Goal: Information Seeking & Learning: Learn about a topic

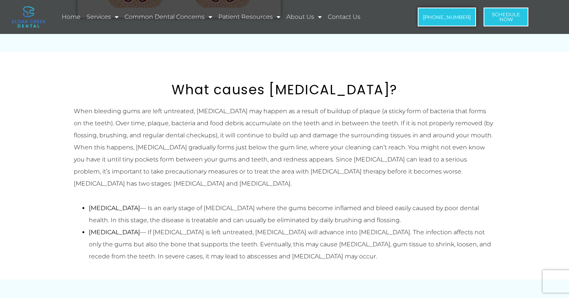
scroll to position [489, 0]
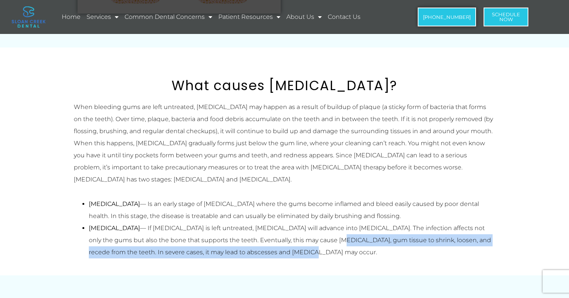
drag, startPoint x: 288, startPoint y: 241, endPoint x: 381, endPoint y: 246, distance: 93.9
click at [381, 246] on li "[MEDICAL_DATA] — If [MEDICAL_DATA] is left untreated, [MEDICAL_DATA] will advan…" at bounding box center [292, 240] width 407 height 36
click at [162, 266] on section "What causes [MEDICAL_DATA]? When bleeding gums are left untreated, [MEDICAL_DAT…" at bounding box center [284, 160] width 569 height 227
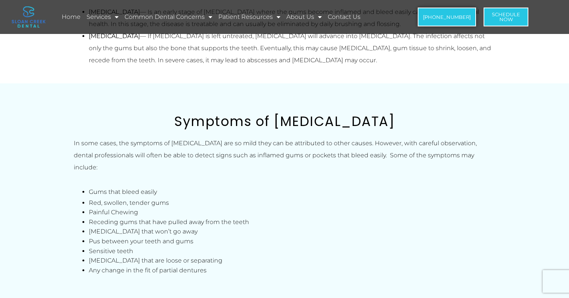
scroll to position [683, 0]
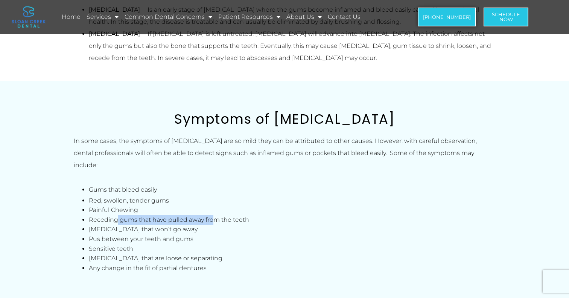
drag, startPoint x: 118, startPoint y: 220, endPoint x: 214, endPoint y: 223, distance: 96.1
click at [214, 223] on li "Receding gums that have pulled away from the teeth" at bounding box center [292, 220] width 407 height 10
drag, startPoint x: 107, startPoint y: 228, endPoint x: 168, endPoint y: 230, distance: 61.0
click at [168, 230] on li "[MEDICAL_DATA] that won’t go away" at bounding box center [292, 229] width 407 height 10
drag, startPoint x: 101, startPoint y: 239, endPoint x: 182, endPoint y: 242, distance: 81.0
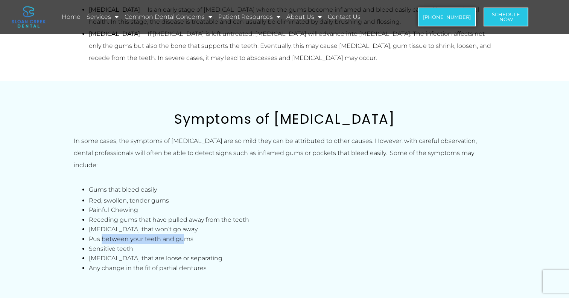
click at [182, 242] on span "Pus between your teeth and gums" at bounding box center [141, 238] width 105 height 7
drag, startPoint x: 104, startPoint y: 251, endPoint x: 136, endPoint y: 251, distance: 31.3
click at [136, 251] on li "Sensitive teeth" at bounding box center [292, 249] width 407 height 10
drag, startPoint x: 125, startPoint y: 261, endPoint x: 208, endPoint y: 261, distance: 83.6
click at [208, 261] on li "[MEDICAL_DATA] that are loose or separating" at bounding box center [292, 258] width 407 height 10
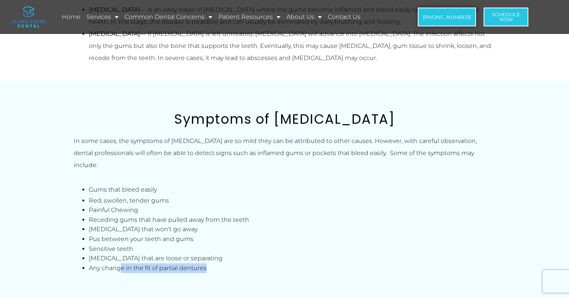
drag, startPoint x: 122, startPoint y: 271, endPoint x: 195, endPoint y: 274, distance: 73.5
click at [195, 274] on div "Symptoms of [MEDICAL_DATA] In some cases, the symptoms of [MEDICAL_DATA] are so…" at bounding box center [284, 191] width 429 height 169
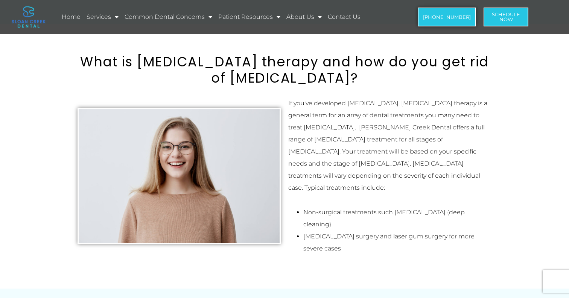
scroll to position [961, 0]
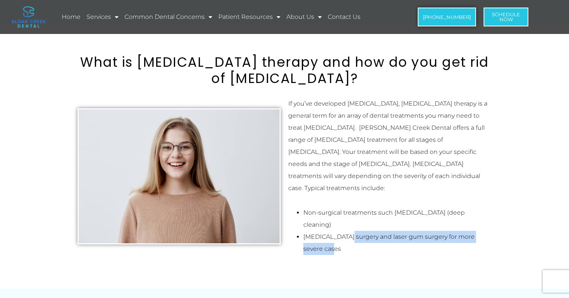
drag, startPoint x: 346, startPoint y: 225, endPoint x: 346, endPoint y: 233, distance: 8.3
click at [346, 233] on li "[MEDICAL_DATA] surgery and laser gum surgery for more severe cases" at bounding box center [398, 242] width 188 height 24
click at [330, 248] on div "What is [MEDICAL_DATA] therapy and how do you get rid of [MEDICAL_DATA]? If you…" at bounding box center [284, 155] width 429 height 211
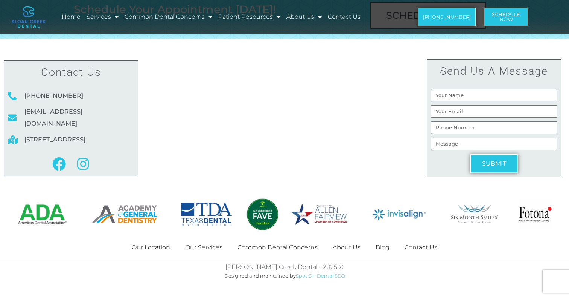
scroll to position [1816, 0]
